Goal: Task Accomplishment & Management: Complete application form

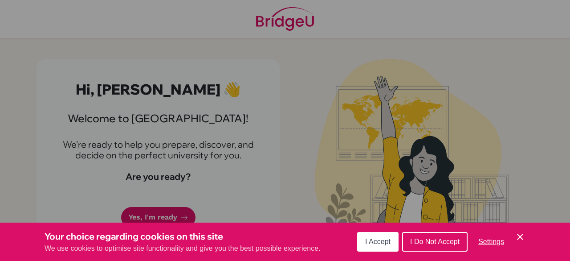
click at [519, 242] on div "I Accept I Do Not Accept Settings Cookie Control Close Icon" at bounding box center [441, 241] width 168 height 23
click at [518, 239] on icon "Save and close" at bounding box center [520, 236] width 6 height 6
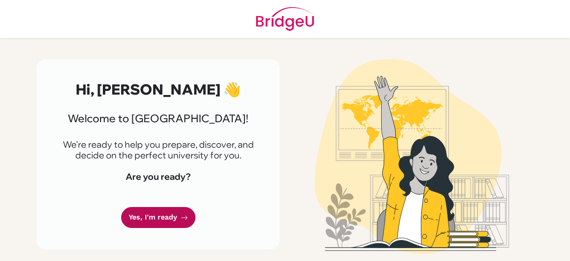
click at [157, 214] on link "Yes, I'm ready" at bounding box center [158, 217] width 74 height 21
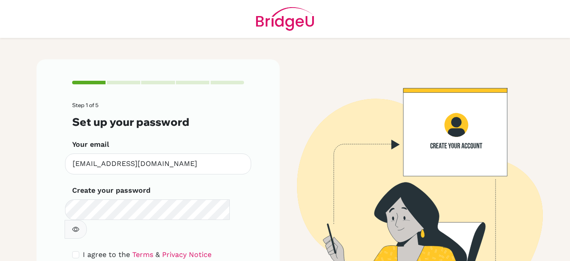
scroll to position [45, 0]
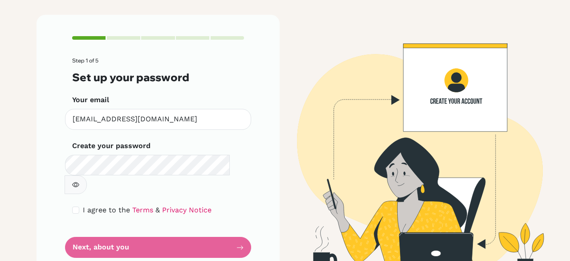
click at [87, 175] on button "button" at bounding box center [76, 184] width 22 height 19
drag, startPoint x: 176, startPoint y: 230, endPoint x: 179, endPoint y: 224, distance: 7.0
click at [177, 226] on form "Step 1 of 5 Set up your password Your email is.lawanson@aris.edu.gh Invalid ema…" at bounding box center [158, 157] width 172 height 200
click at [227, 230] on form "Step 1 of 5 Set up your password Your email is.lawanson@aris.edu.gh Invalid ema…" at bounding box center [158, 157] width 172 height 200
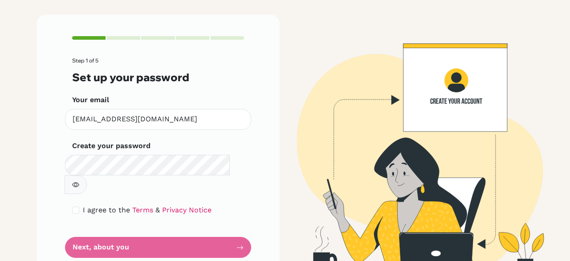
click at [87, 175] on button "button" at bounding box center [76, 184] width 22 height 19
click at [170, 232] on form "Step 1 of 5 Set up your password Your email is.lawanson@aris.edu.gh Invalid ema…" at bounding box center [158, 157] width 172 height 200
click at [216, 223] on form "Step 1 of 5 Set up your password Your email is.lawanson@aris.edu.gh Invalid ema…" at bounding box center [158, 157] width 172 height 200
click at [237, 237] on div "Step 1 of 5 Set up your password Your email is.lawanson@aris.edu.gh Invalid ema…" at bounding box center [158, 147] width 243 height 264
click at [238, 237] on form "Step 1 of 5 Set up your password Your email is.lawanson@aris.edu.gh Invalid ema…" at bounding box center [158, 157] width 172 height 200
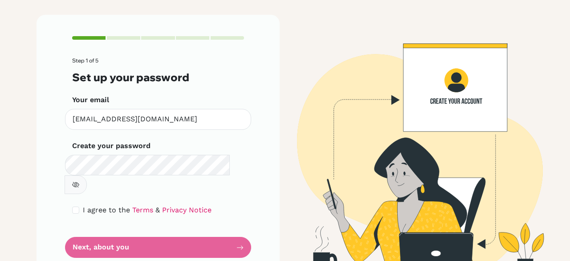
click at [237, 229] on form "Step 1 of 5 Set up your password Your email is.lawanson@aris.edu.gh Invalid ema…" at bounding box center [158, 157] width 172 height 200
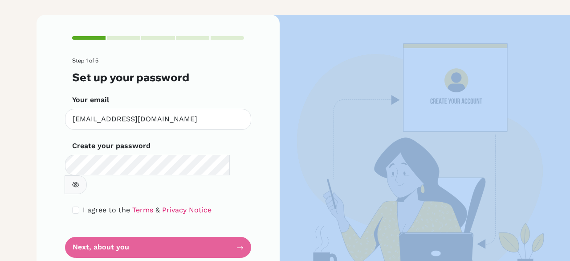
click at [237, 229] on form "Step 1 of 5 Set up your password Your email is.lawanson@aris.edu.gh Invalid ema…" at bounding box center [158, 157] width 172 height 200
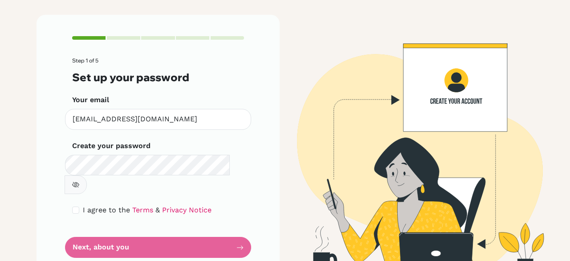
click at [237, 228] on form "Step 1 of 5 Set up your password Your email is.lawanson@aris.edu.gh Invalid ema…" at bounding box center [158, 157] width 172 height 200
click at [237, 226] on form "Step 1 of 5 Set up your password Your email is.lawanson@aris.edu.gh Invalid ema…" at bounding box center [158, 157] width 172 height 200
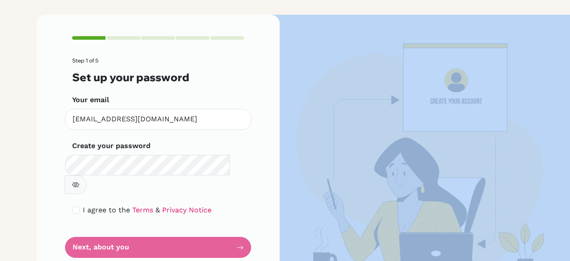
drag, startPoint x: 237, startPoint y: 226, endPoint x: 228, endPoint y: 212, distance: 16.6
click at [236, 225] on form "Step 1 of 5 Set up your password Your email is.lawanson@aris.edu.gh Invalid ema…" at bounding box center [158, 157] width 172 height 200
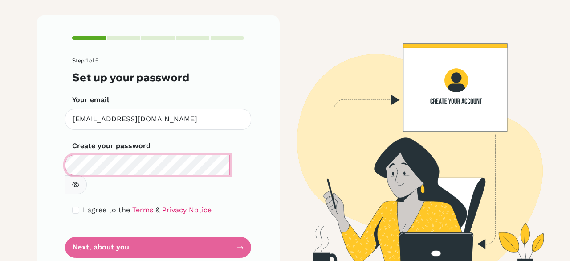
click at [0, 201] on main "Step 1 of 5 Set up your password Your email is.lawanson@aris.edu.gh Invalid ema…" at bounding box center [285, 130] width 570 height 261
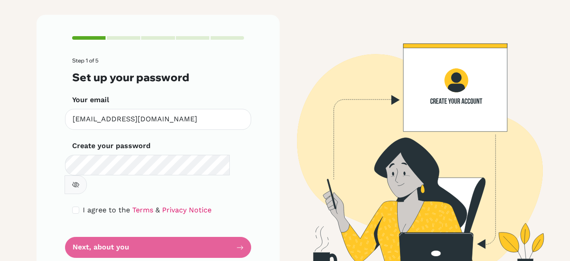
click at [206, 230] on form "Step 1 of 5 Set up your password Your email is.lawanson@aris.edu.gh Invalid ema…" at bounding box center [158, 157] width 172 height 200
click at [207, 229] on form "Step 1 of 5 Set up your password Your email is.lawanson@aris.edu.gh Invalid ema…" at bounding box center [158, 157] width 172 height 200
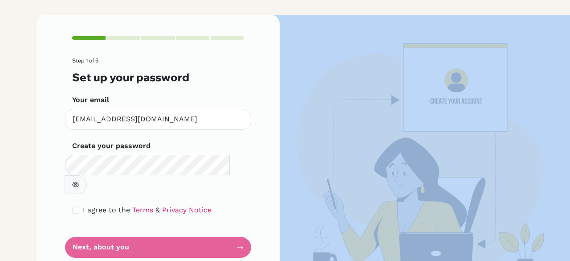
drag, startPoint x: 207, startPoint y: 229, endPoint x: 207, endPoint y: 220, distance: 9.8
click at [207, 229] on form "Step 1 of 5 Set up your password Your email is.lawanson@aris.edu.gh Invalid ema…" at bounding box center [158, 157] width 172 height 200
click at [73, 206] on input "checkbox" at bounding box center [75, 209] width 7 height 7
checkbox input "true"
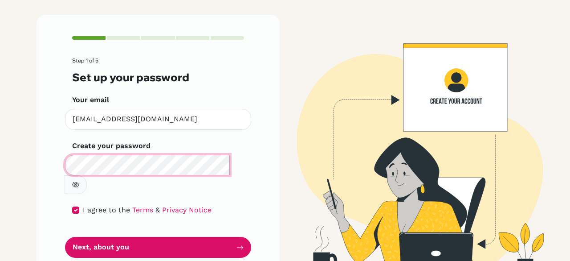
click at [0, 142] on main "Step 1 of 5 Set up your password Your email is.lawanson@aris.edu.gh Invalid ema…" at bounding box center [285, 130] width 570 height 261
click at [65, 237] on button "Next, about you" at bounding box center [158, 247] width 186 height 21
